Goal: Task Accomplishment & Management: Complete application form

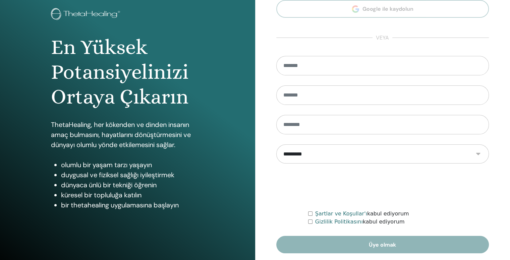
scroll to position [62, 0]
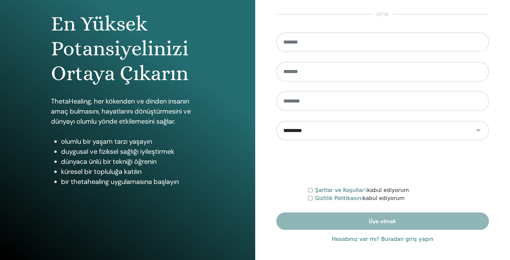
click at [373, 241] on font "Hesabınız var mı? Buradan giriş yapın" at bounding box center [383, 239] width 102 height 6
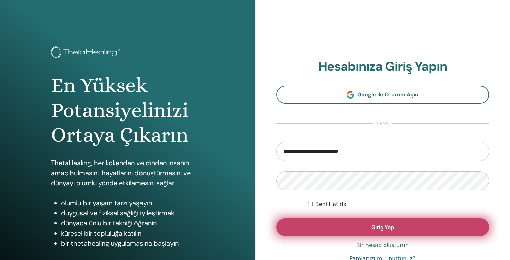
click at [365, 224] on button "Giriş Yap" at bounding box center [382, 227] width 213 height 17
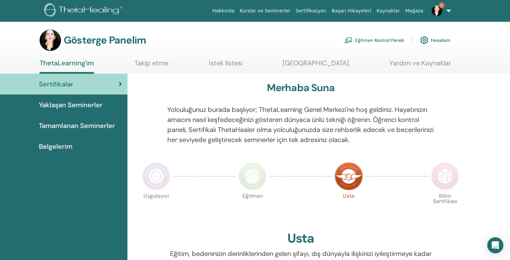
click at [387, 42] on font "Eğitmen Kontrol Paneli" at bounding box center [379, 41] width 49 height 6
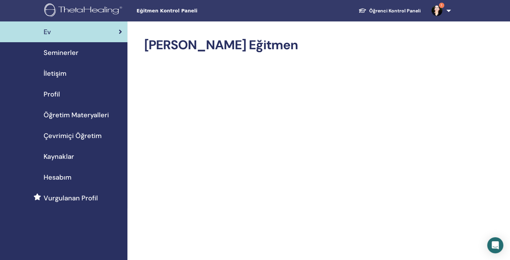
click at [64, 133] on font "Çevrimiçi Öğretim" at bounding box center [73, 135] width 58 height 9
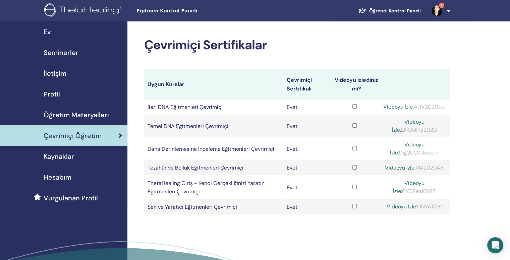
click at [71, 49] on font "Seminerler" at bounding box center [61, 52] width 35 height 9
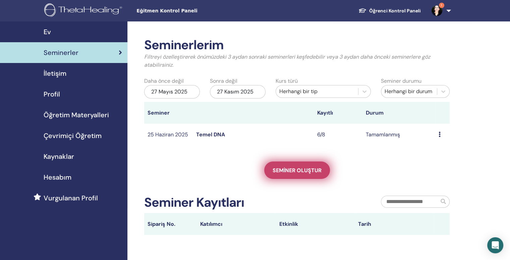
click at [279, 169] on font "Seminer oluştur" at bounding box center [297, 170] width 49 height 7
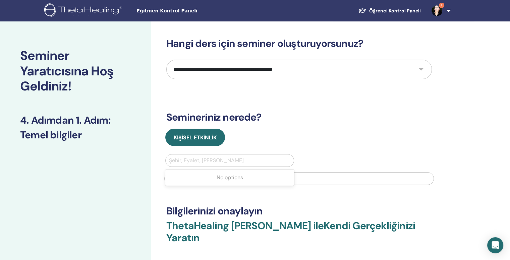
click at [214, 161] on div at bounding box center [229, 160] width 121 height 9
type input "**"
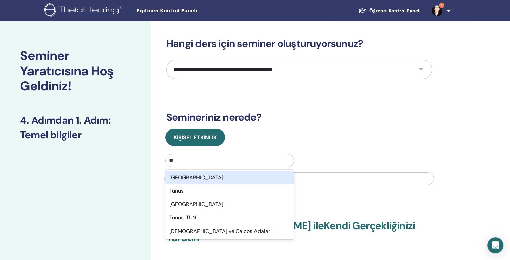
click at [195, 176] on div "[GEOGRAPHIC_DATA]" at bounding box center [229, 177] width 129 height 13
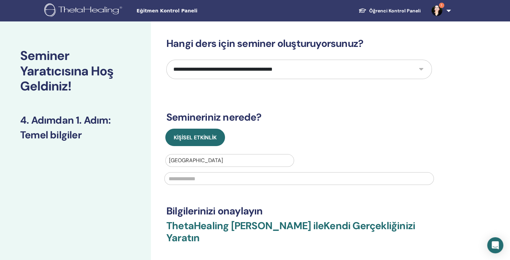
click at [195, 176] on input "text" at bounding box center [299, 178] width 270 height 13
click at [300, 70] on select "**********" at bounding box center [299, 69] width 266 height 19
select select "*"
click at [166, 60] on select "**********" at bounding box center [299, 69] width 266 height 19
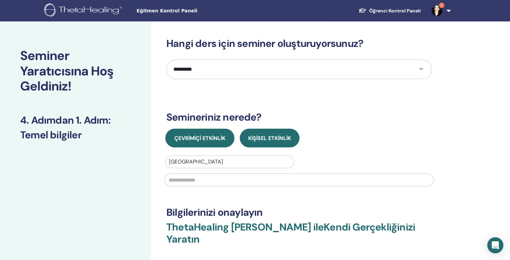
click at [209, 140] on font "Çevrimiçi Etkinlik" at bounding box center [199, 138] width 51 height 7
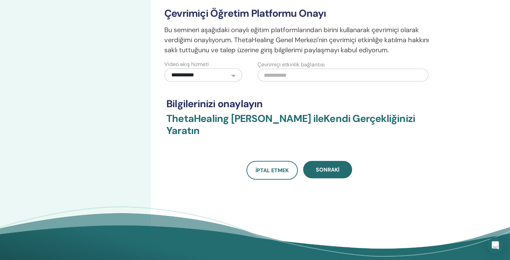
scroll to position [180, 0]
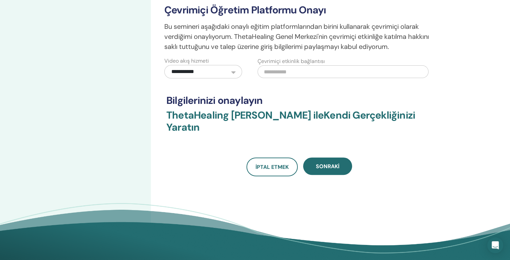
click at [295, 72] on input "text" at bounding box center [343, 71] width 171 height 13
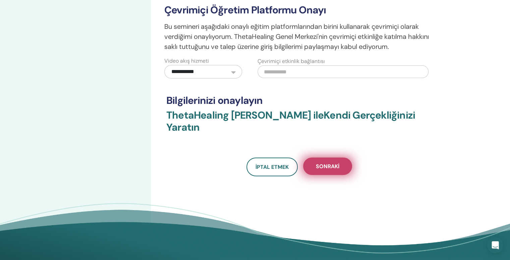
click at [328, 164] on font "Sonraki" at bounding box center [327, 166] width 23 height 7
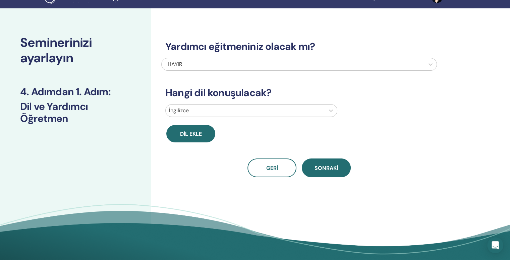
scroll to position [11, 0]
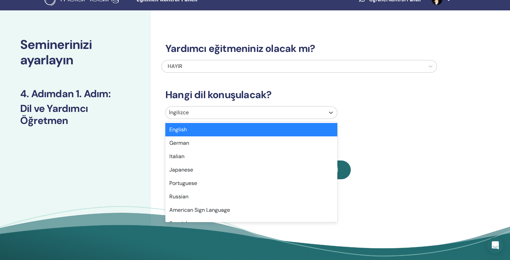
click at [231, 110] on div at bounding box center [245, 112] width 153 height 9
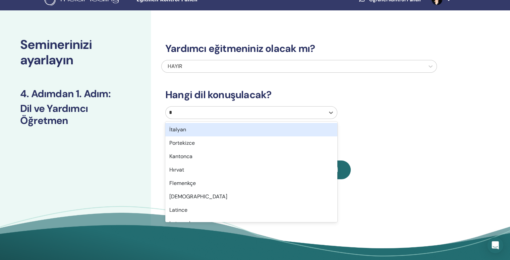
type input "**"
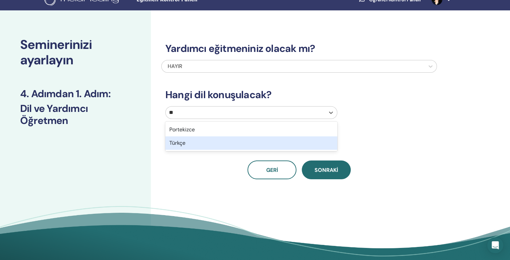
click at [235, 143] on div "Türkçe" at bounding box center [251, 142] width 172 height 13
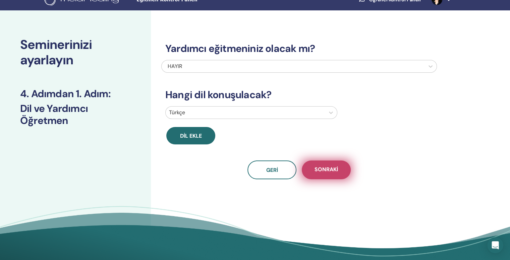
click at [328, 166] on font "Sonraki" at bounding box center [326, 169] width 23 height 7
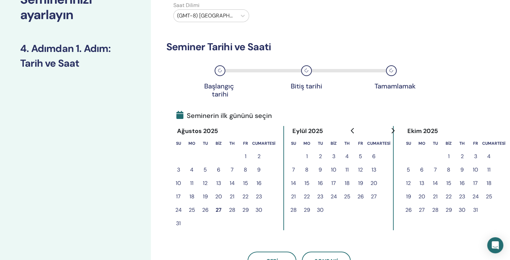
scroll to position [58, 0]
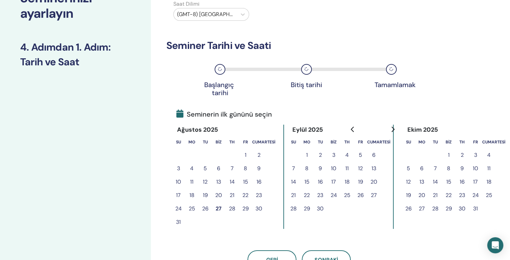
click at [233, 210] on font "28" at bounding box center [232, 208] width 6 height 7
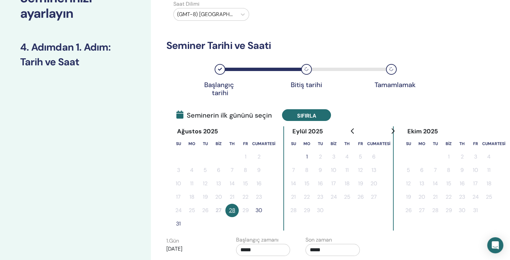
click at [299, 113] on font "Sıfırla" at bounding box center [306, 115] width 19 height 7
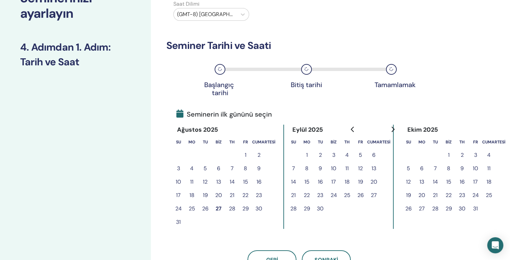
click at [191, 208] on font "25" at bounding box center [192, 208] width 6 height 7
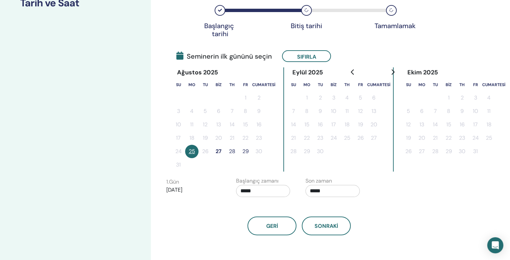
scroll to position [110, 0]
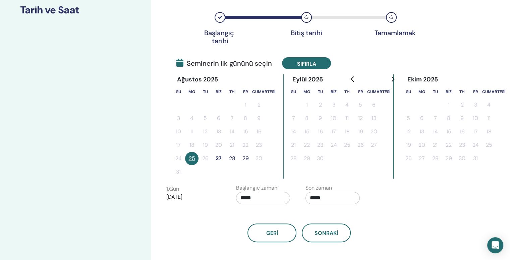
click at [315, 62] on button "Sıfırla" at bounding box center [306, 63] width 49 height 12
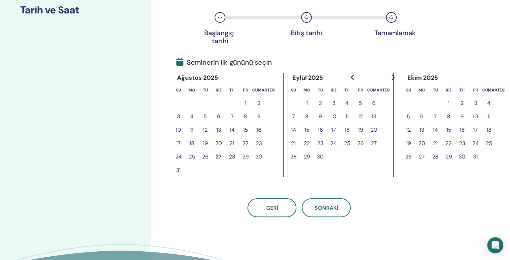
click at [219, 157] on font "27" at bounding box center [219, 156] width 6 height 7
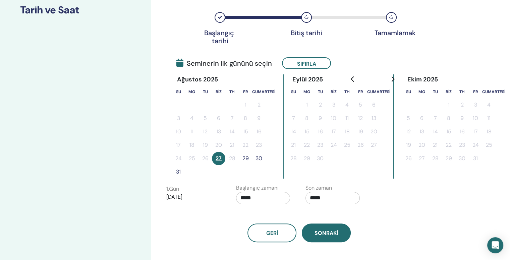
click at [317, 230] on font "Sonraki" at bounding box center [326, 233] width 23 height 7
click at [329, 233] on font "Sonraki" at bounding box center [326, 233] width 23 height 7
click at [327, 235] on font "Sonraki" at bounding box center [326, 233] width 23 height 7
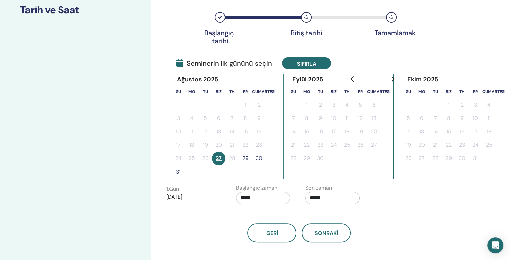
click at [299, 67] on button "Sıfırla" at bounding box center [306, 63] width 49 height 12
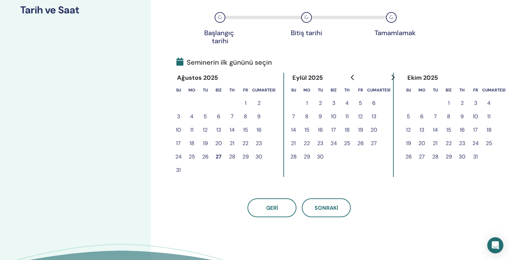
click at [203, 159] on font "26" at bounding box center [205, 156] width 6 height 7
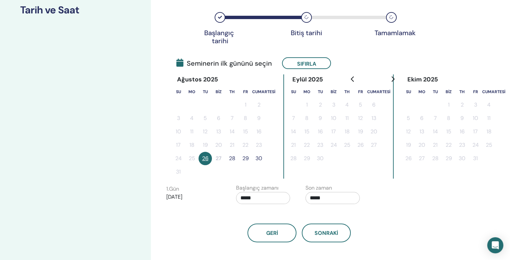
click at [232, 161] on font "28" at bounding box center [232, 158] width 6 height 7
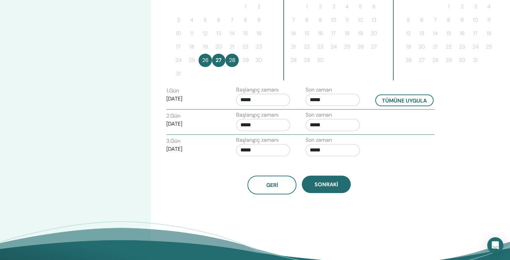
scroll to position [215, 0]
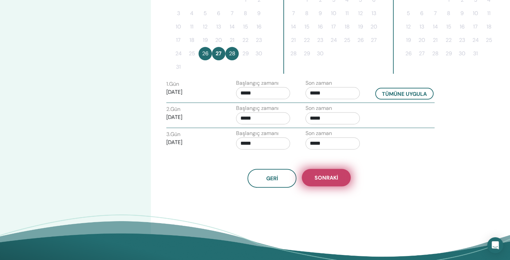
click at [338, 174] on font "Sonraki" at bounding box center [326, 177] width 23 height 7
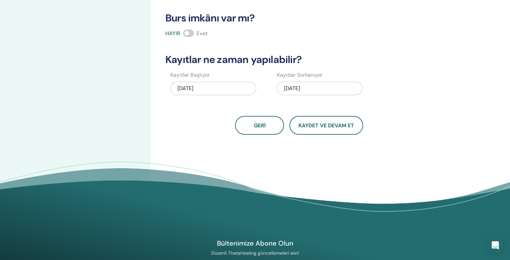
scroll to position [168, 0]
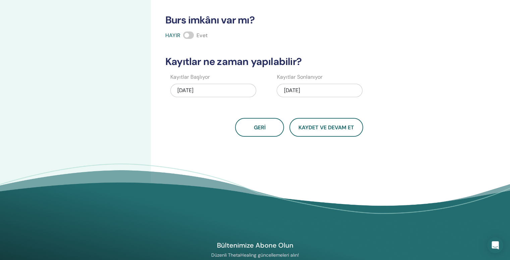
click at [335, 94] on div "28/08/2025" at bounding box center [320, 90] width 86 height 13
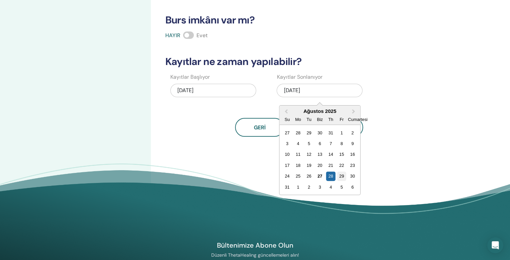
click at [343, 174] on font "29" at bounding box center [341, 176] width 5 height 5
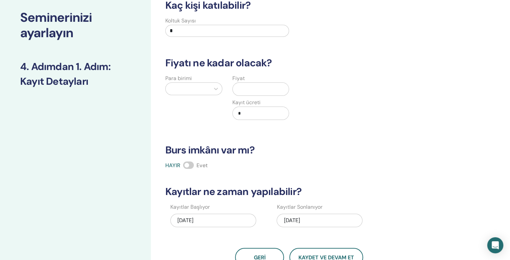
scroll to position [0, 0]
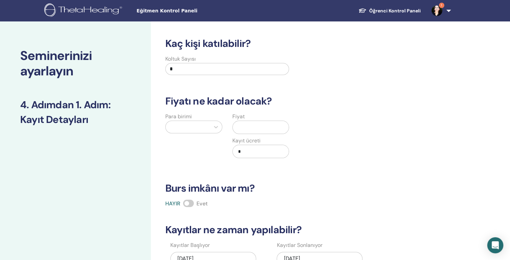
click at [262, 69] on input "*" at bounding box center [227, 69] width 124 height 12
type input "*"
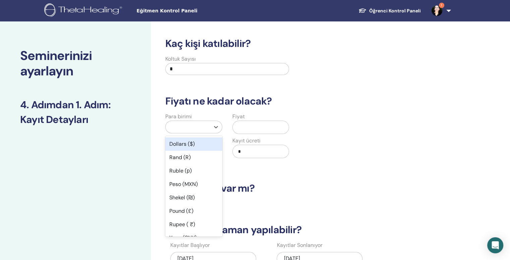
click at [194, 128] on div at bounding box center [188, 126] width 38 height 9
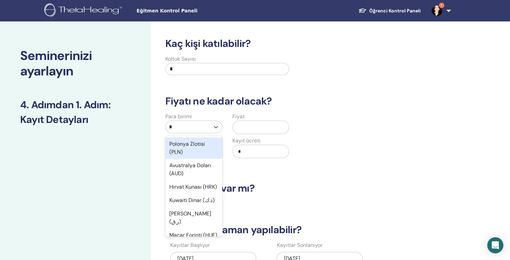
type input "**"
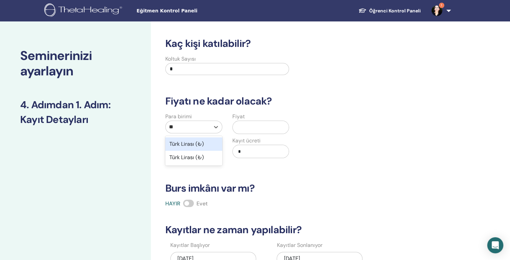
click at [197, 142] on font "Türk Lirası (₺)" at bounding box center [186, 143] width 35 height 7
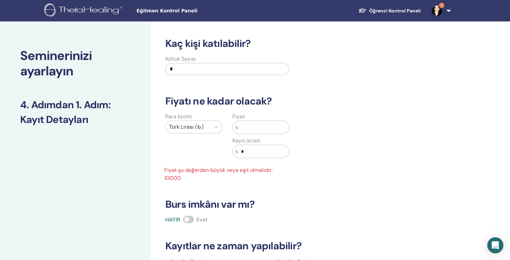
click at [254, 128] on input "text" at bounding box center [263, 127] width 51 height 13
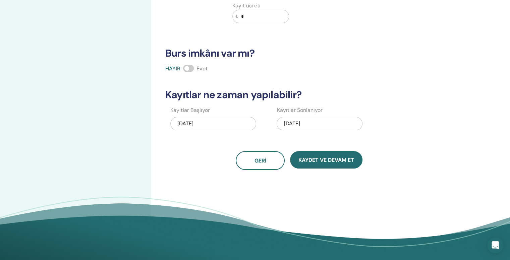
scroll to position [137, 0]
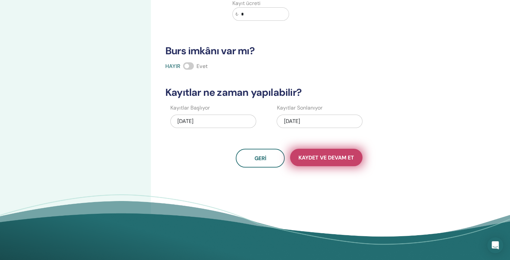
type input "*****"
click at [317, 162] on button "Kaydet ve Devam Et" at bounding box center [326, 157] width 72 height 17
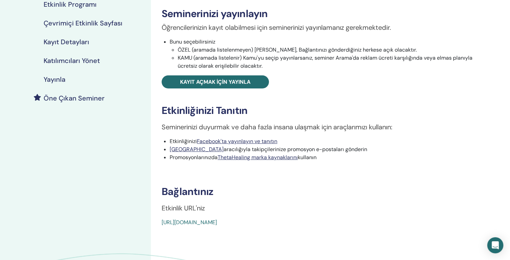
scroll to position [102, 0]
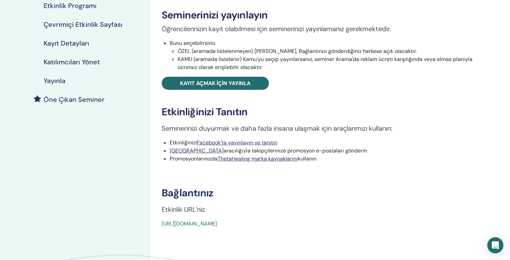
click at [315, 223] on div "[URL][DOMAIN_NAME]" at bounding box center [295, 224] width 266 height 8
drag, startPoint x: 308, startPoint y: 219, endPoint x: 297, endPoint y: 223, distance: 11.7
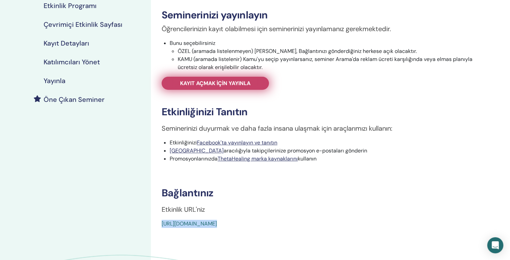
click at [249, 82] on font "Kayıt açmak için yayınla" at bounding box center [215, 83] width 70 height 7
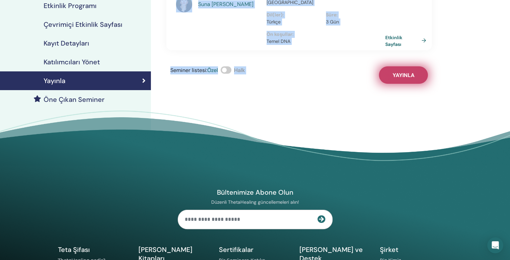
click at [392, 72] on button "Yayınla" at bounding box center [403, 74] width 49 height 17
